Goal: Task Accomplishment & Management: Manage account settings

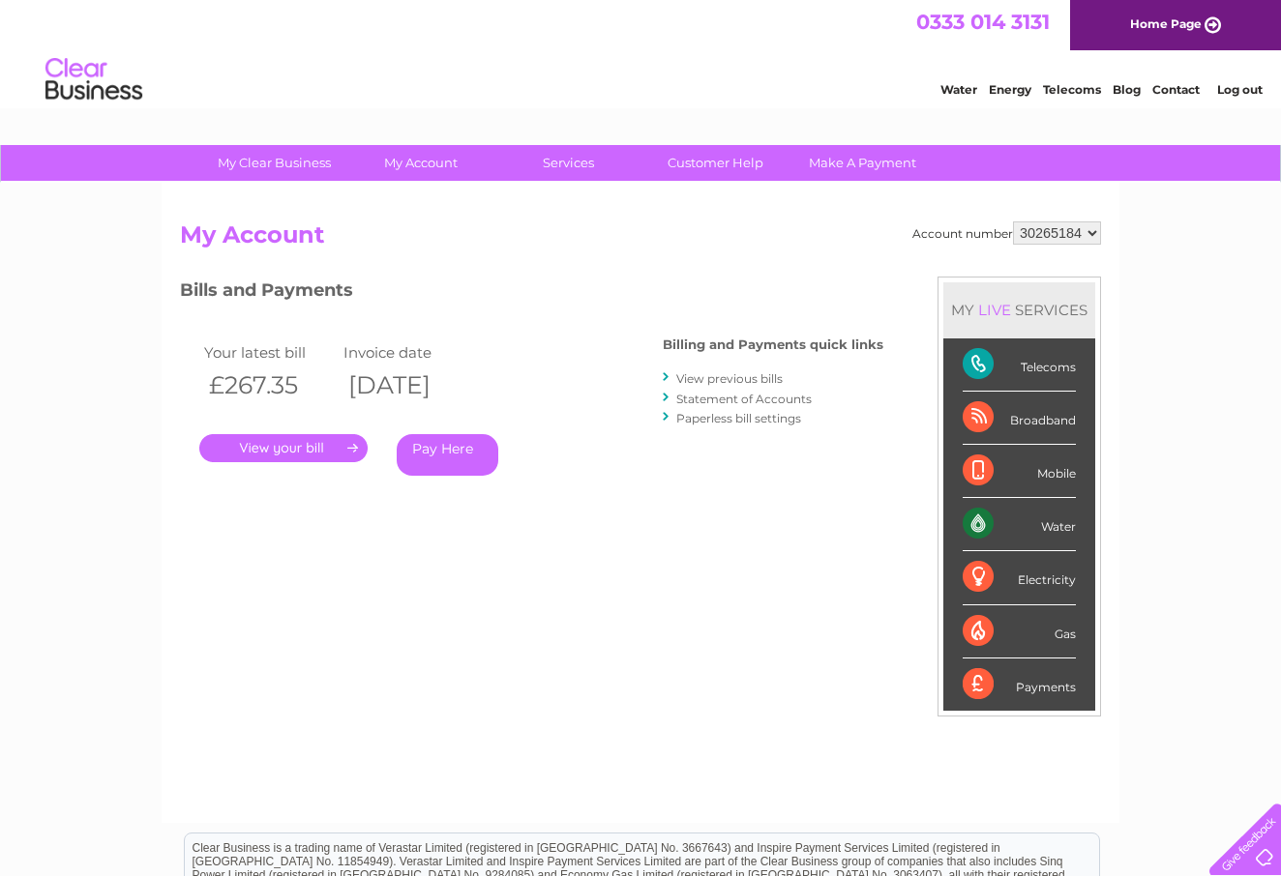
click at [91, 90] on img at bounding box center [93, 79] width 99 height 59
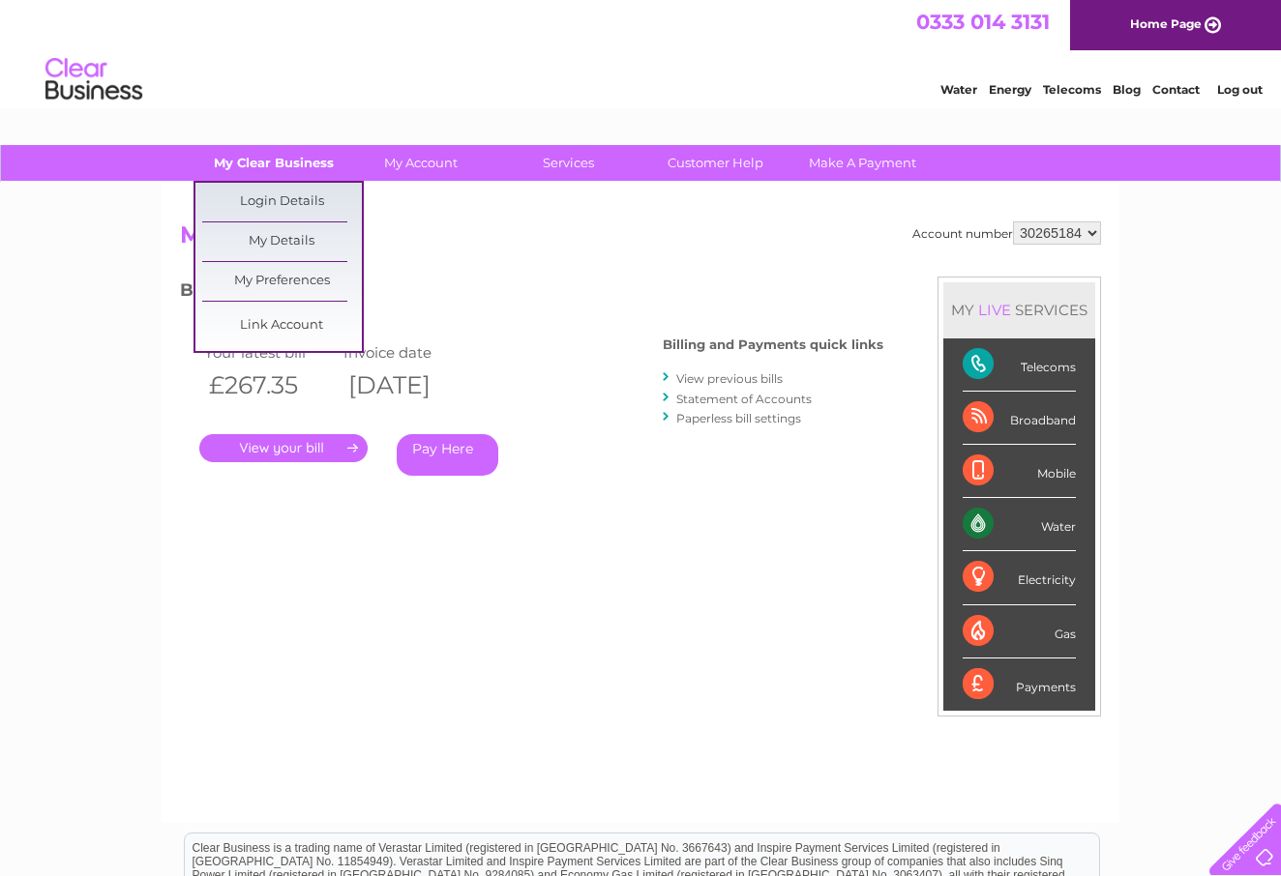
click at [265, 163] on link "My Clear Business" at bounding box center [274, 163] width 160 height 36
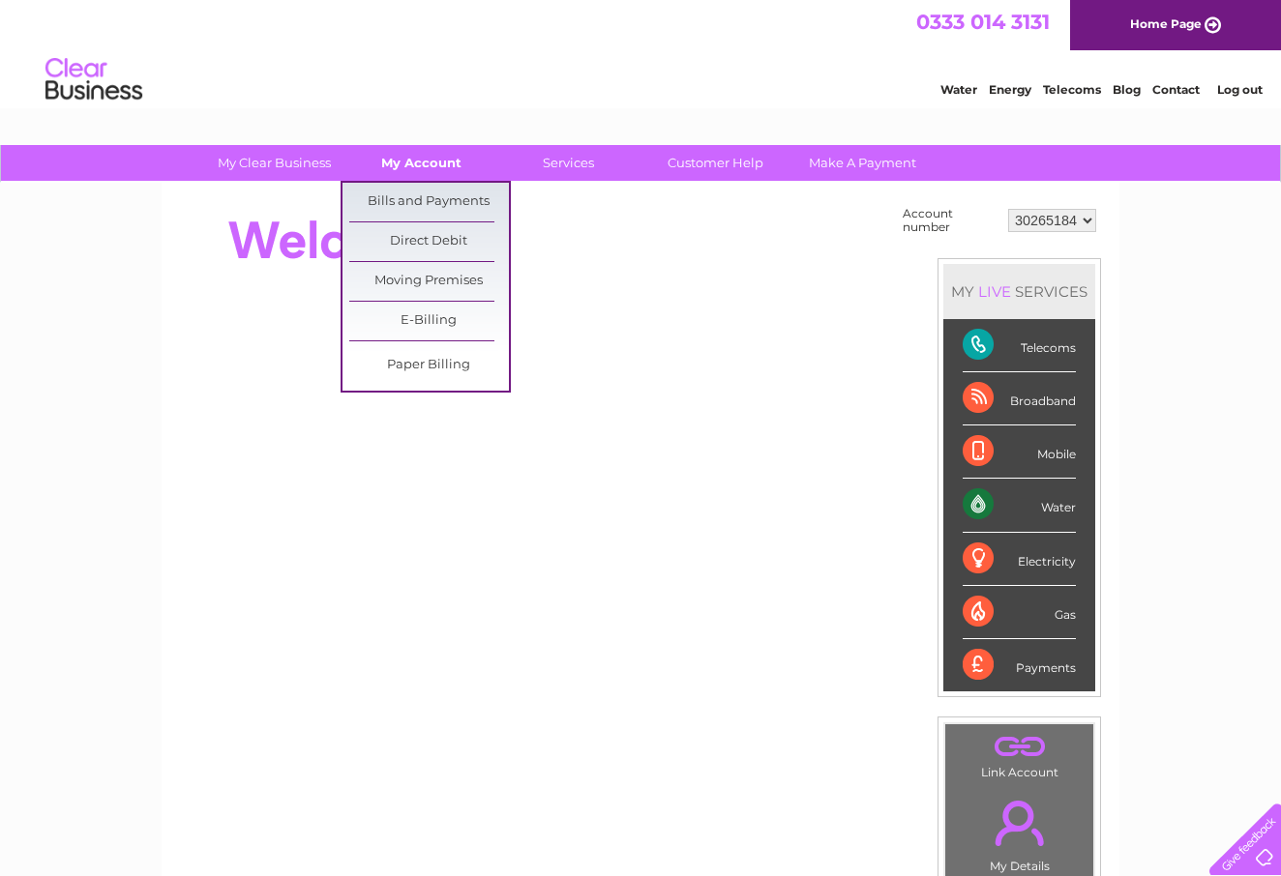
click at [425, 156] on link "My Account" at bounding box center [421, 163] width 160 height 36
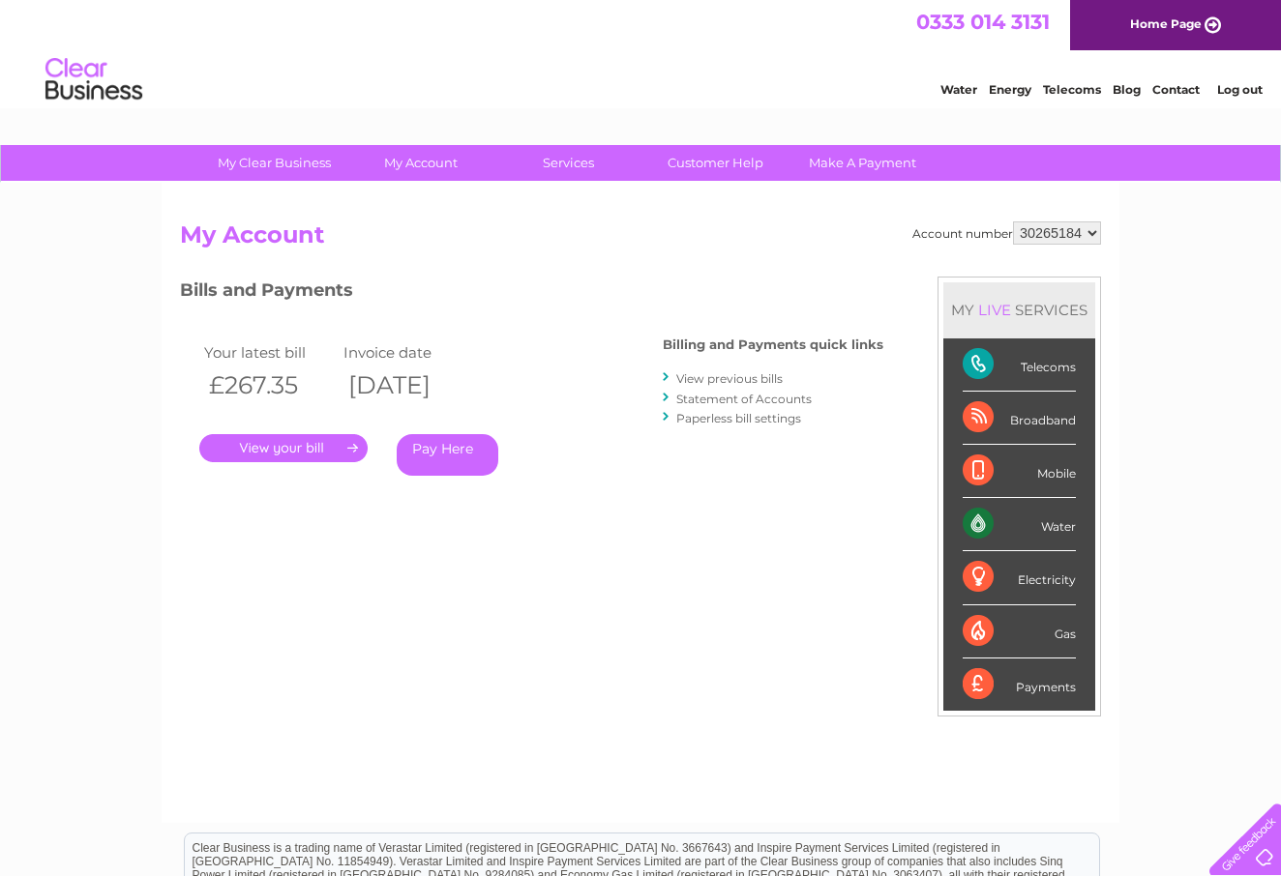
click at [713, 374] on link "View previous bills" at bounding box center [729, 378] width 106 height 15
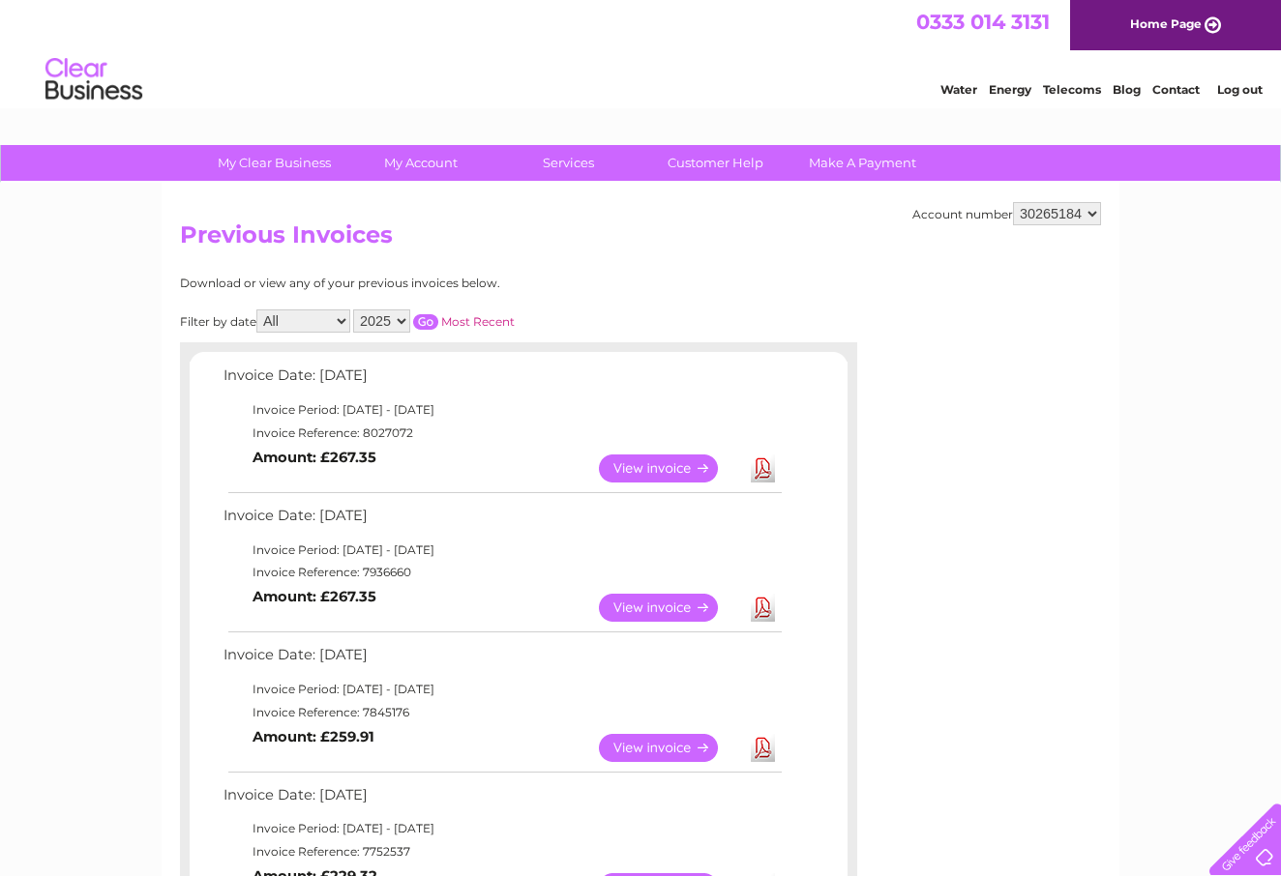
click at [87, 88] on img at bounding box center [93, 79] width 99 height 59
